Goal: Transaction & Acquisition: Book appointment/travel/reservation

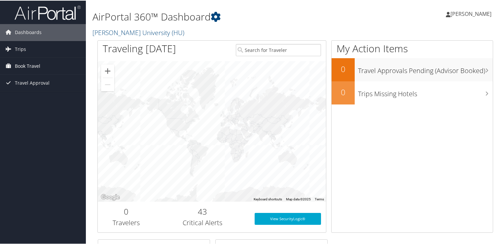
click at [59, 68] on link "Book Travel" at bounding box center [43, 65] width 86 height 17
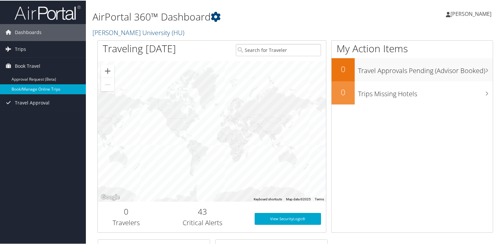
click at [54, 88] on link "Book/Manage Online Trips" at bounding box center [43, 89] width 86 height 10
